Goal: Find specific page/section: Find specific page/section

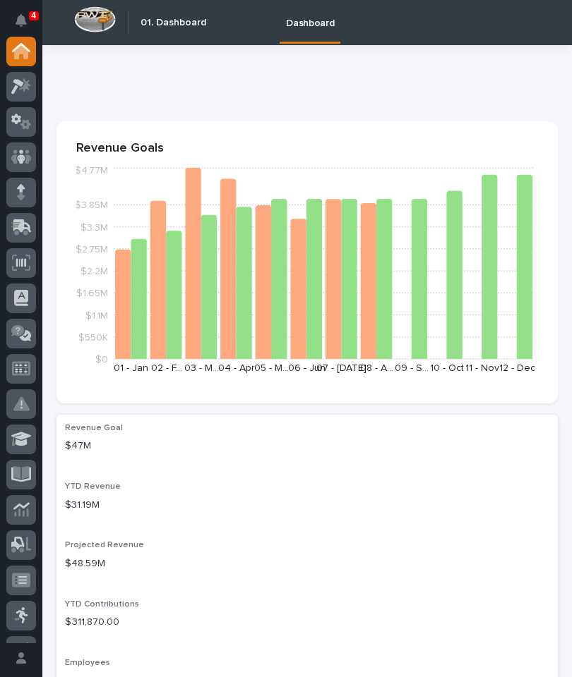
click at [28, 225] on icon at bounding box center [22, 225] width 18 height 13
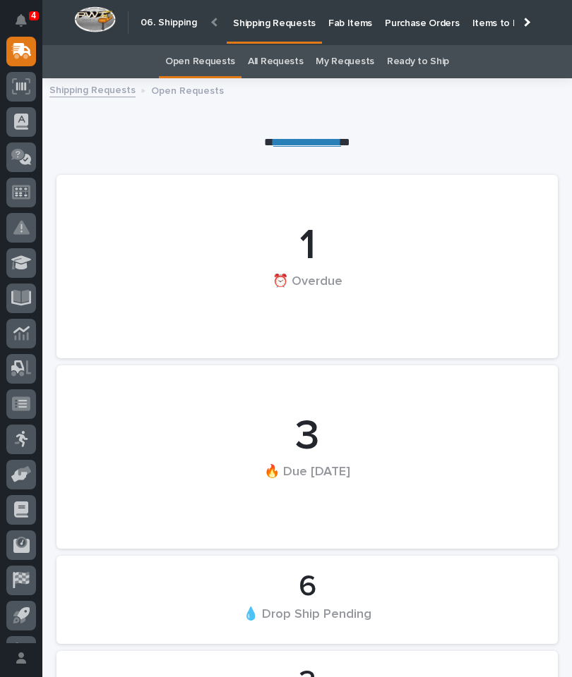
click at [342, 23] on p "Fab Items" at bounding box center [350, 15] width 44 height 30
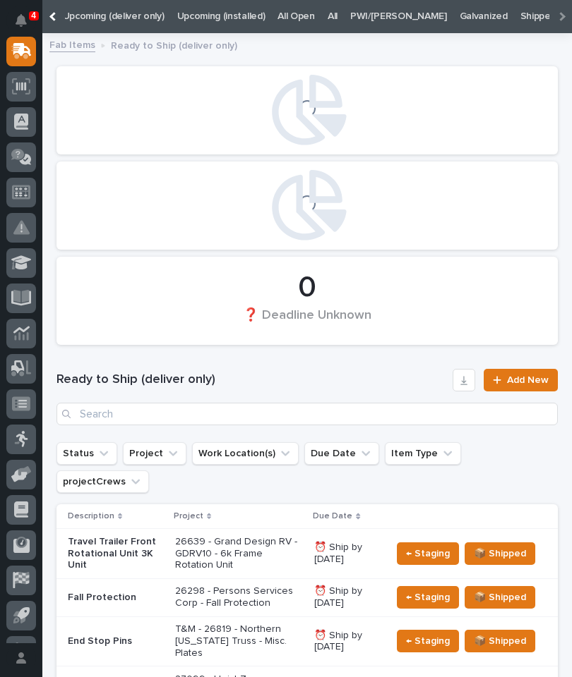
scroll to position [0, 351]
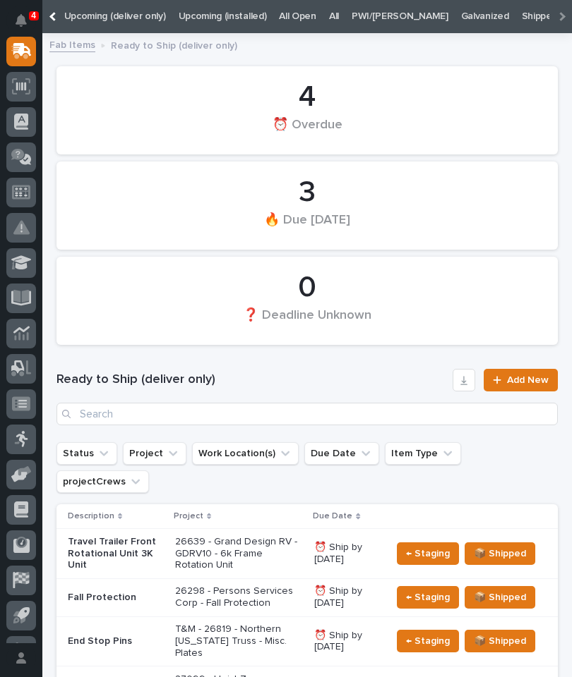
click at [329, 19] on link "All" at bounding box center [334, 16] width 10 height 33
